Goal: Check status: Check status

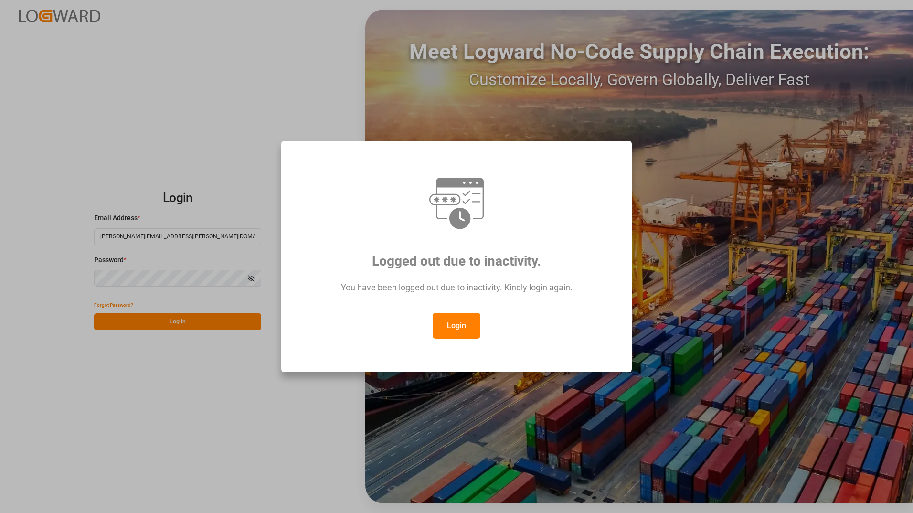
click at [461, 326] on button "Login" at bounding box center [456, 326] width 48 height 26
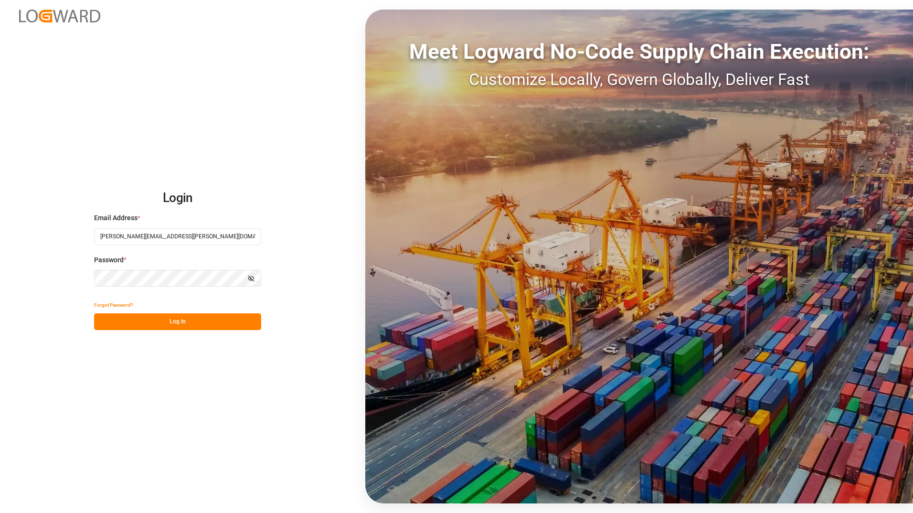
click at [183, 324] on button "Log In" at bounding box center [177, 321] width 167 height 17
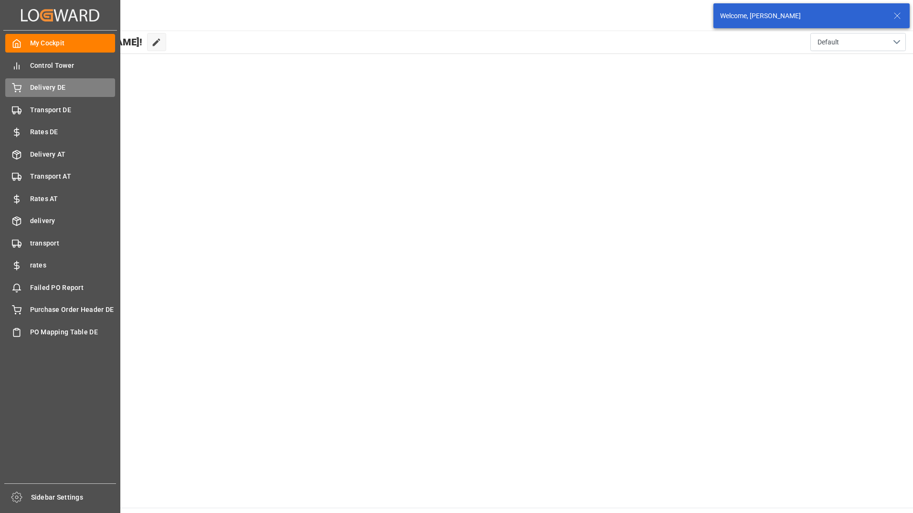
click at [49, 89] on span "Delivery DE" at bounding box center [72, 88] width 85 height 10
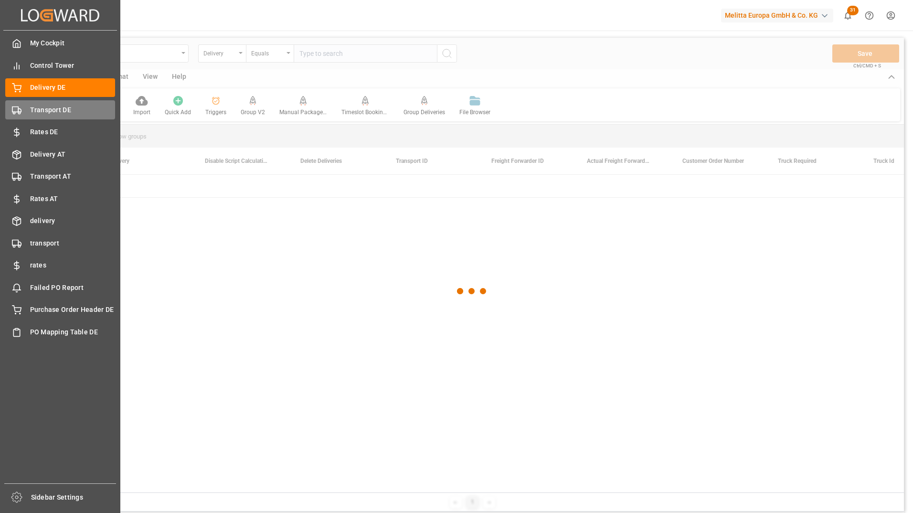
click at [21, 116] on div "Transport DE Transport DE" at bounding box center [60, 109] width 110 height 19
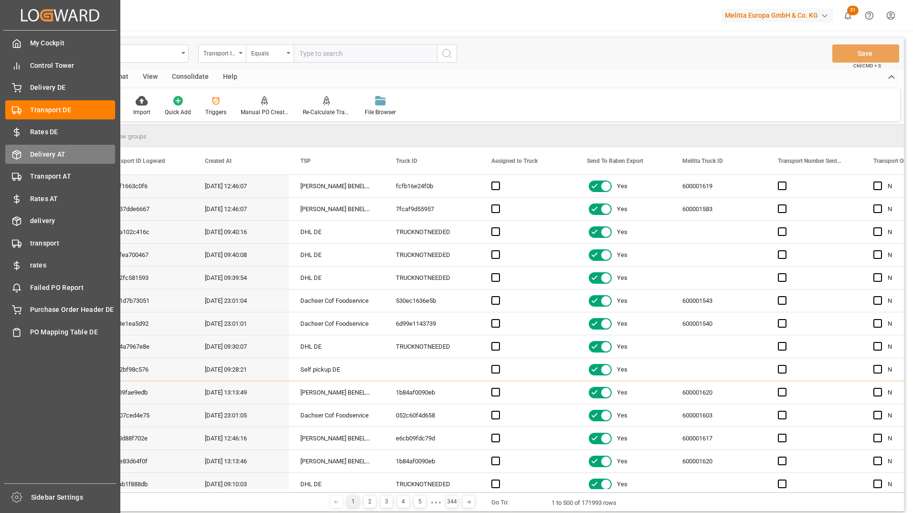
drag, startPoint x: 66, startPoint y: 136, endPoint x: 52, endPoint y: 156, distance: 24.3
click at [66, 136] on span "Rates DE" at bounding box center [72, 132] width 85 height 10
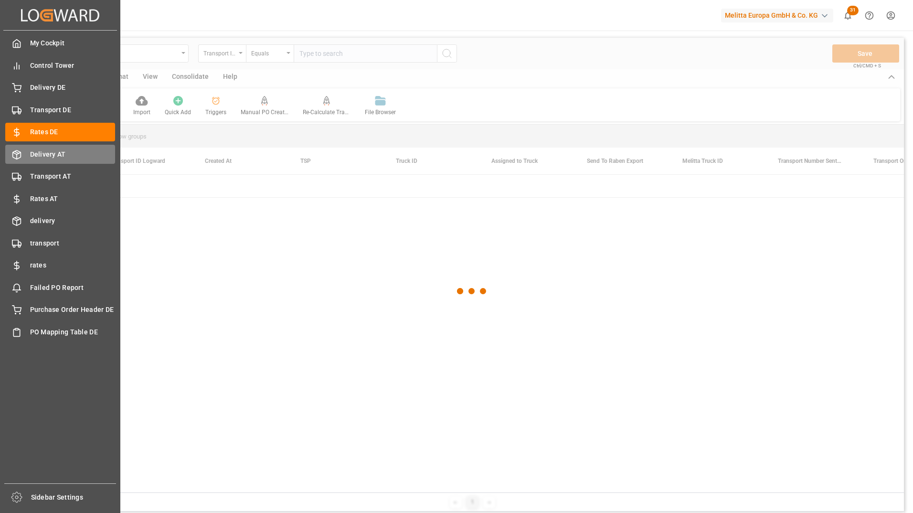
click at [53, 153] on span "Delivery AT" at bounding box center [72, 154] width 85 height 10
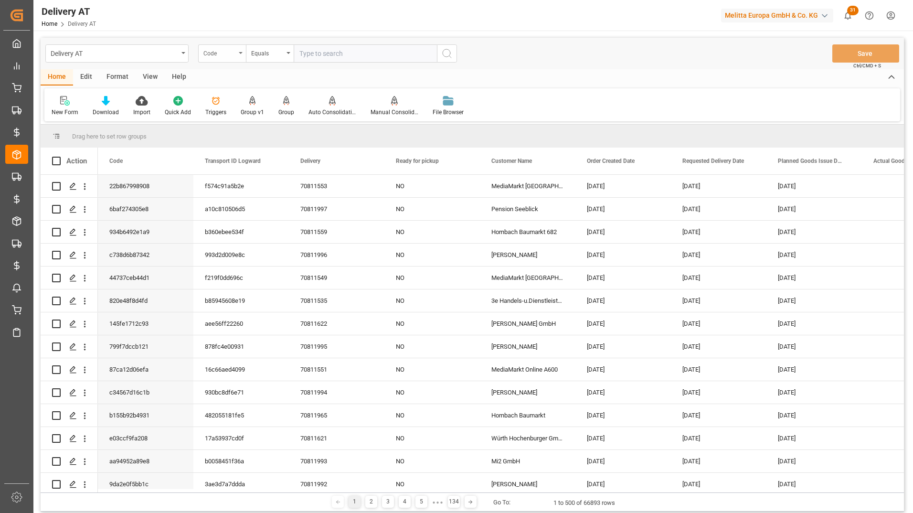
click at [218, 47] on div "Code" at bounding box center [219, 52] width 32 height 11
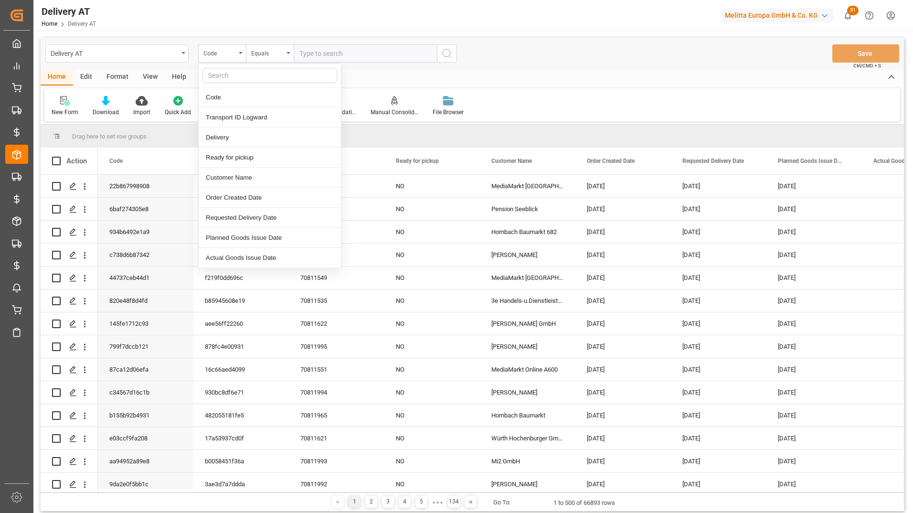
click at [238, 74] on input "text" at bounding box center [269, 75] width 135 height 15
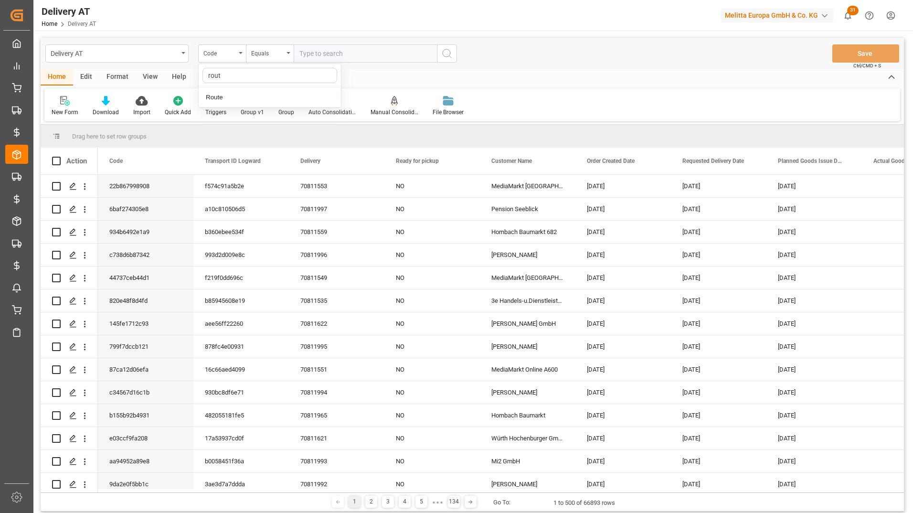
type input "route"
click at [237, 96] on div "Route" at bounding box center [270, 97] width 142 height 20
click at [307, 55] on input "text" at bounding box center [365, 53] width 143 height 18
type input "AT1000"
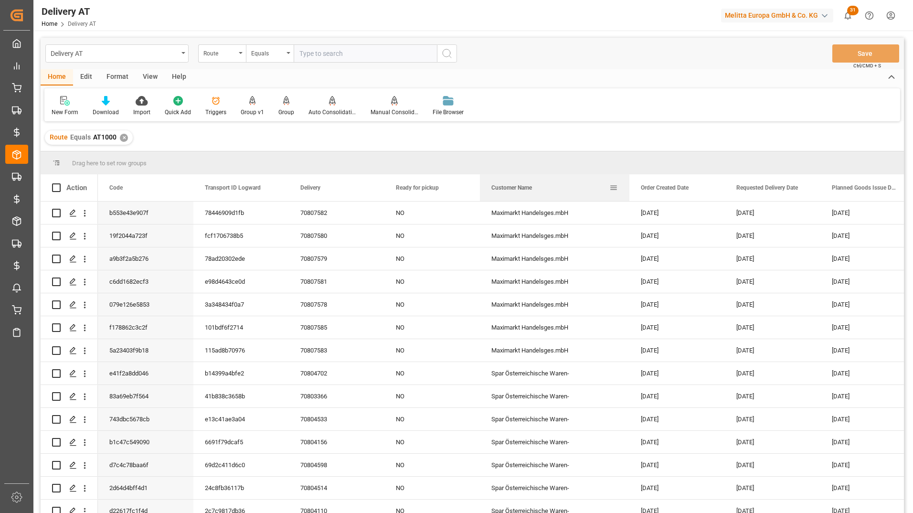
drag, startPoint x: 602, startPoint y: 189, endPoint x: 628, endPoint y: 185, distance: 26.1
click at [628, 185] on div at bounding box center [629, 187] width 4 height 27
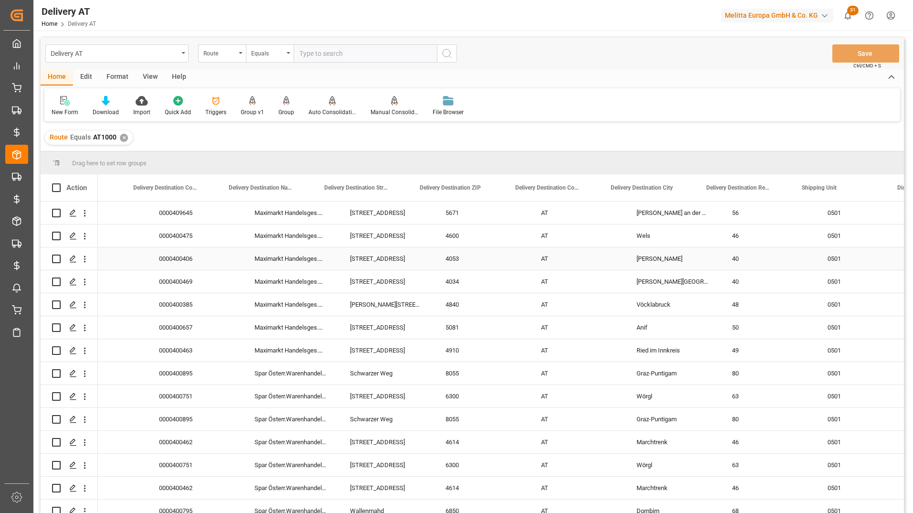
scroll to position [0, 1098]
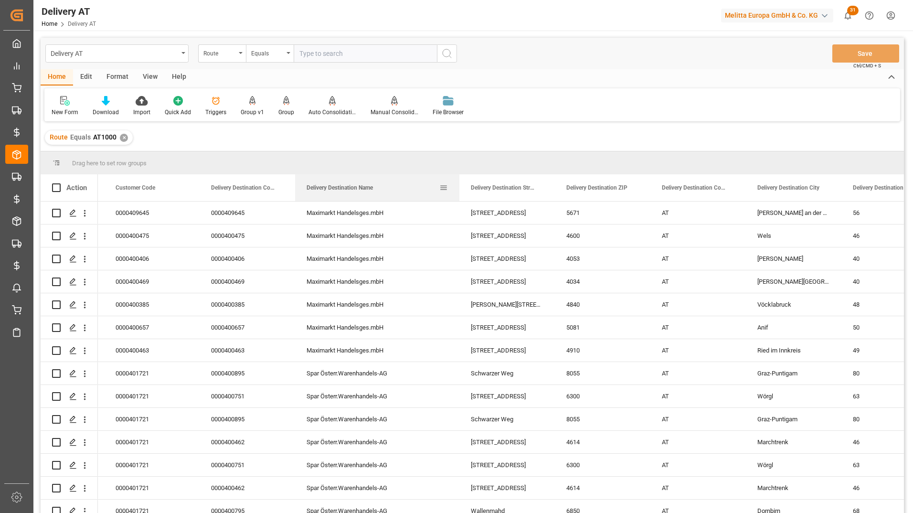
drag, startPoint x: 390, startPoint y: 185, endPoint x: 458, endPoint y: 185, distance: 68.7
click at [458, 185] on div at bounding box center [459, 187] width 4 height 27
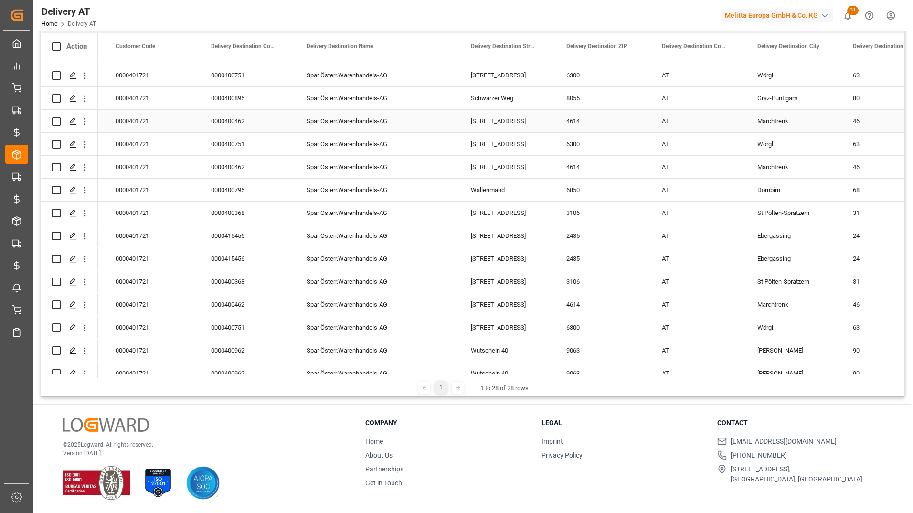
scroll to position [0, 0]
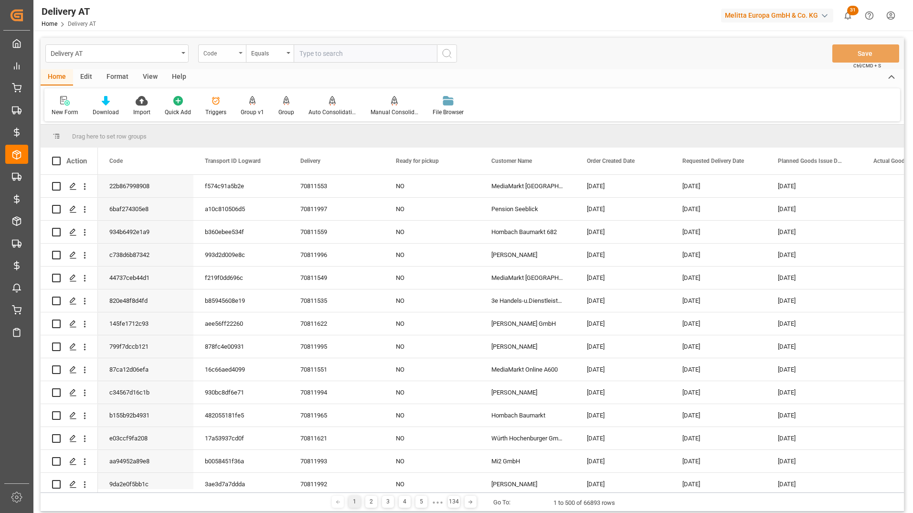
click at [227, 50] on div "Code" at bounding box center [219, 52] width 32 height 11
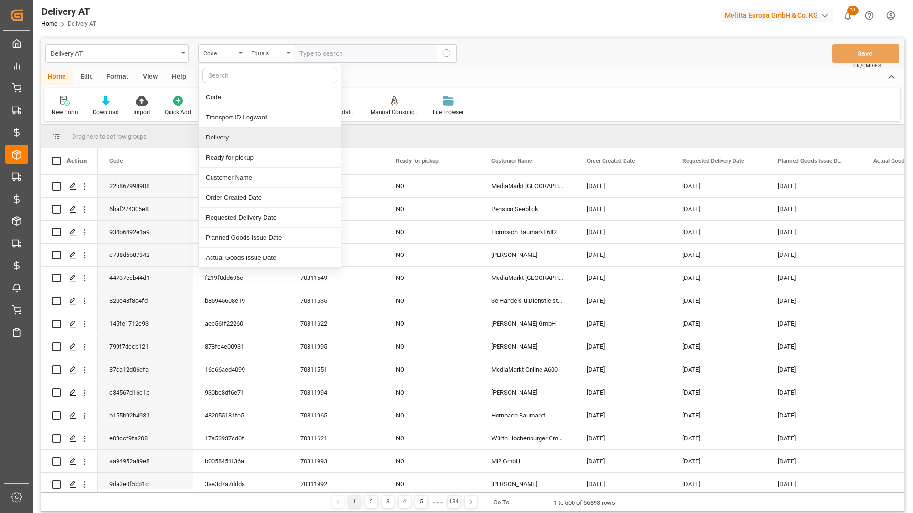
click at [225, 140] on div "Delivery" at bounding box center [270, 137] width 142 height 20
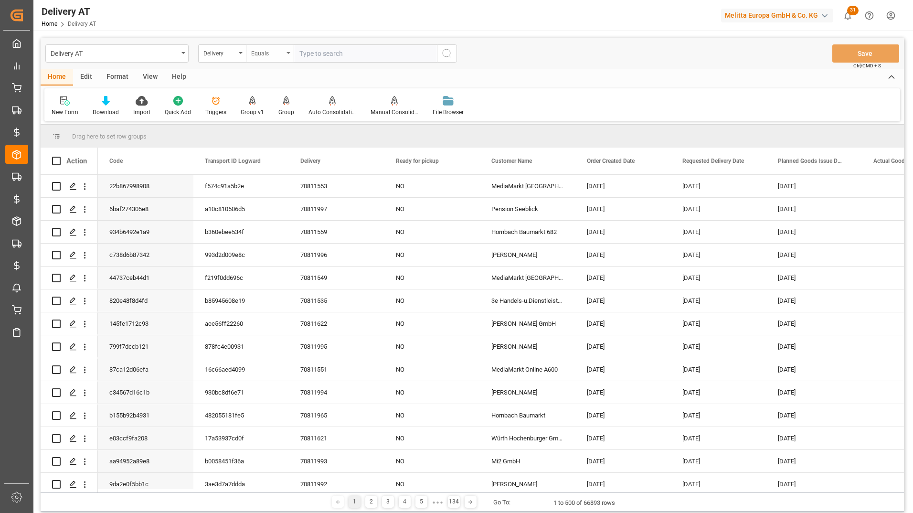
click at [271, 57] on div "Equals" at bounding box center [267, 52] width 32 height 11
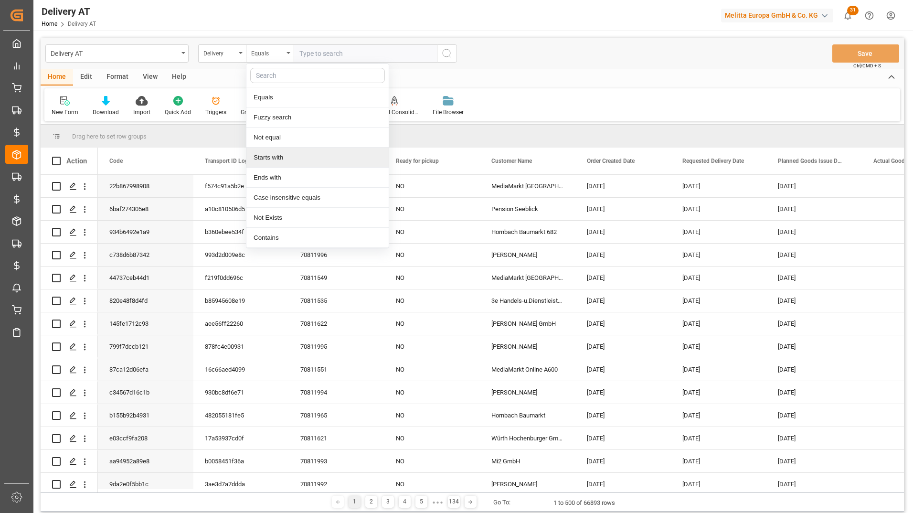
click at [270, 155] on div "Starts with" at bounding box center [317, 157] width 142 height 20
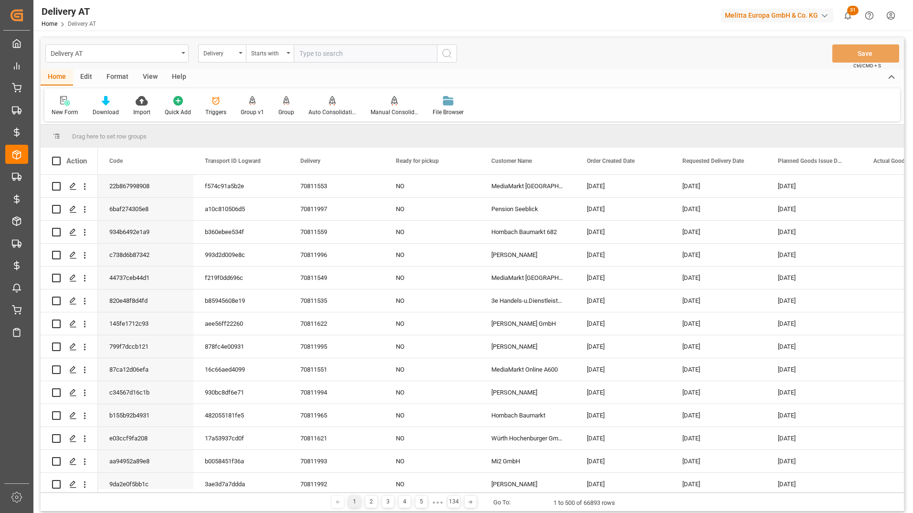
click at [318, 54] on input "text" at bounding box center [365, 53] width 143 height 18
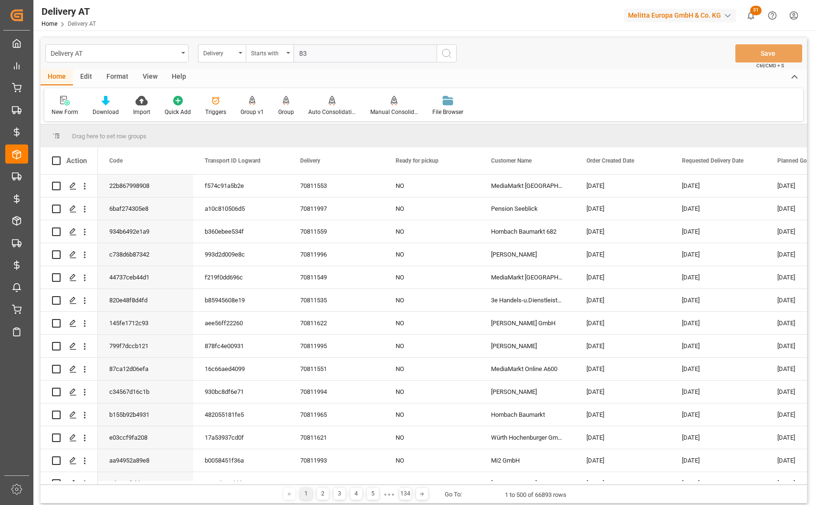
click at [320, 53] on input "83" at bounding box center [365, 53] width 143 height 18
type input "83830318"
